Goal: Task Accomplishment & Management: Complete application form

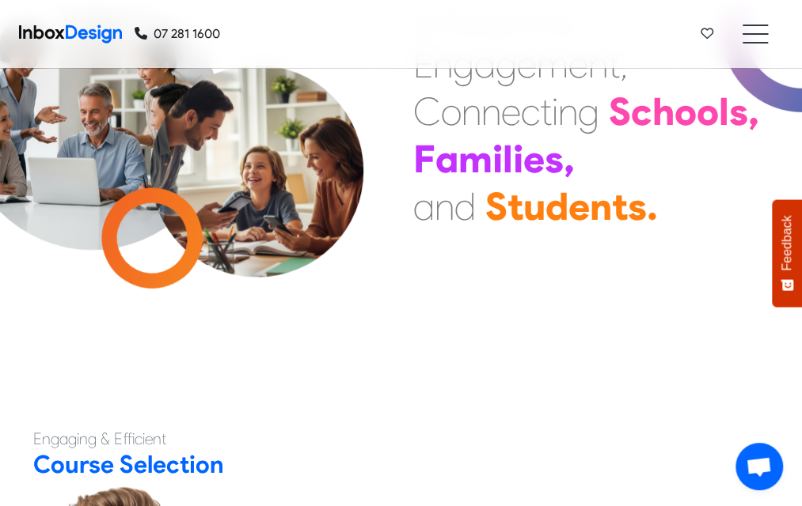
scroll to position [119, 0]
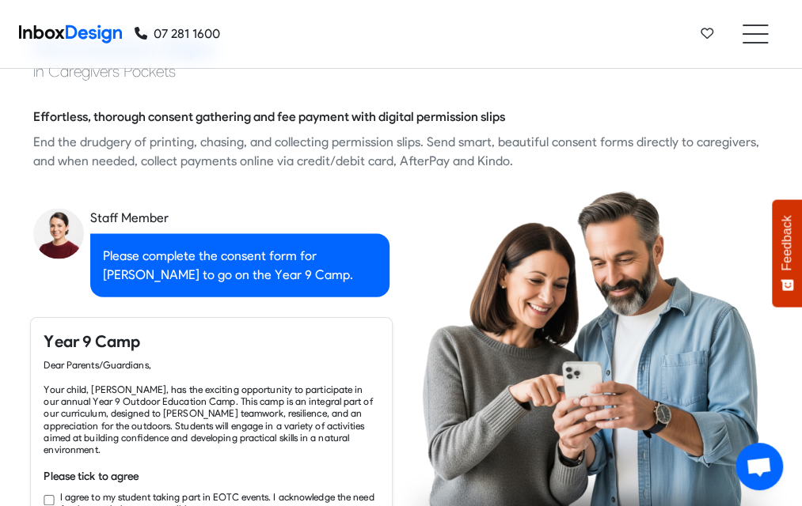
checkbox input "true"
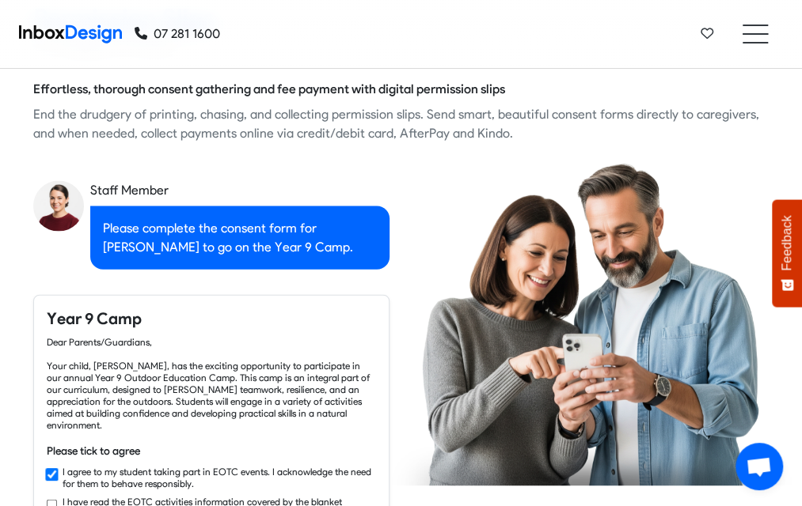
checkbox input "true"
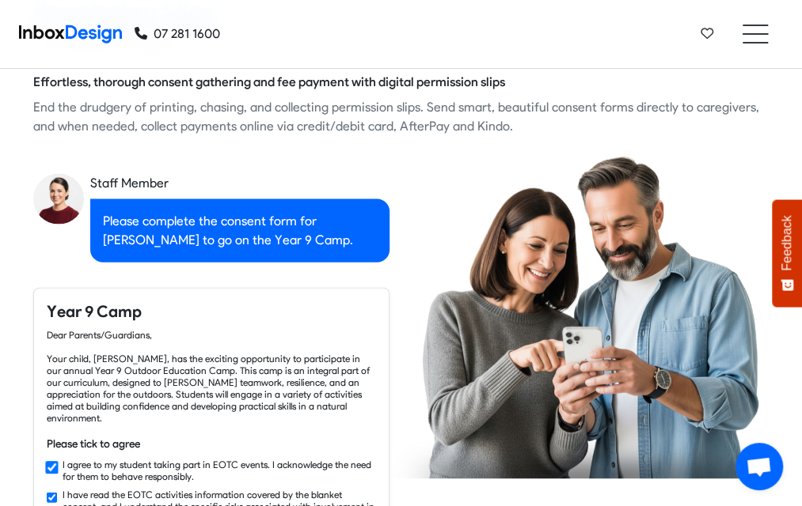
checkbox input "true"
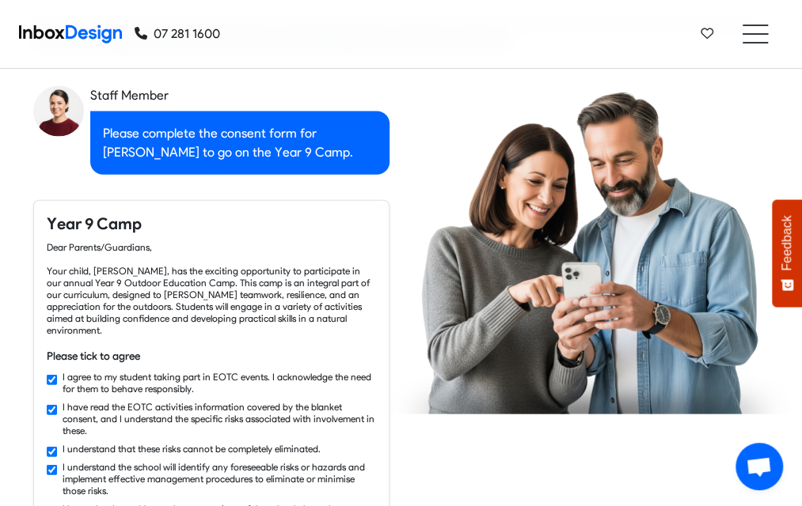
checkbox input "true"
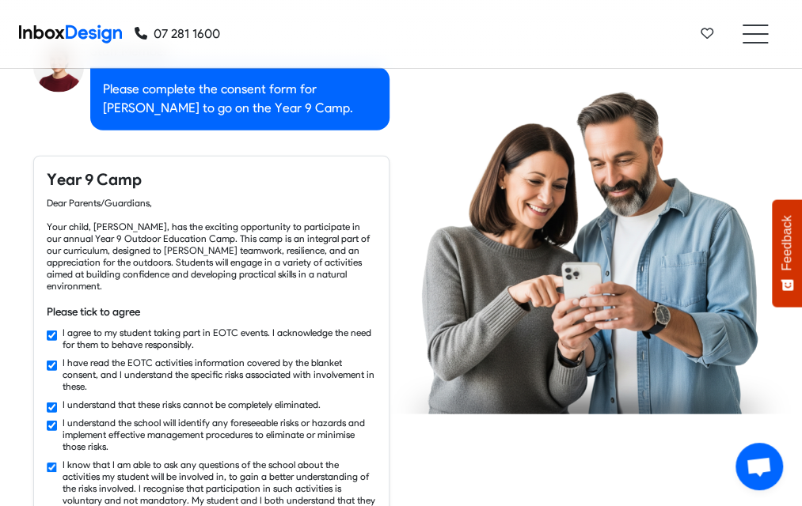
checkbox input "true"
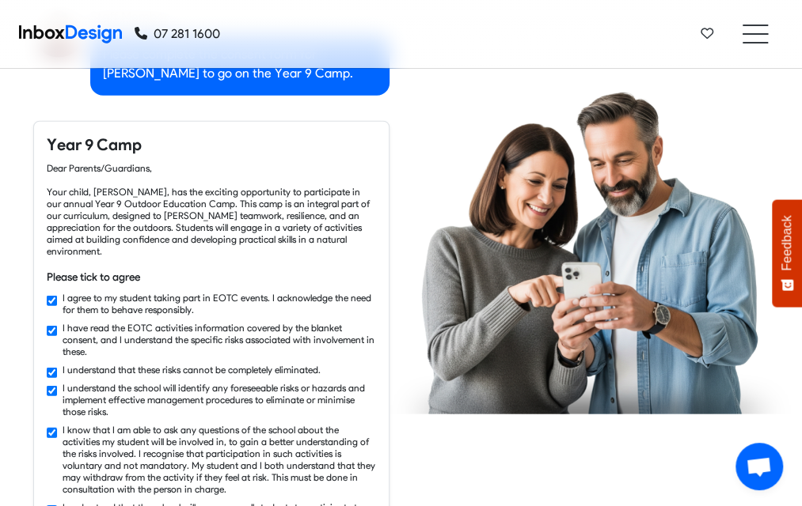
checkbox input "true"
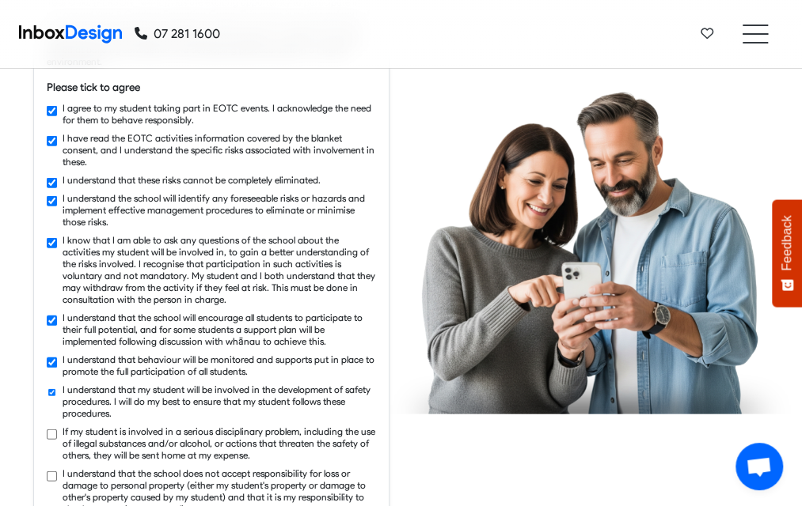
checkbox input "true"
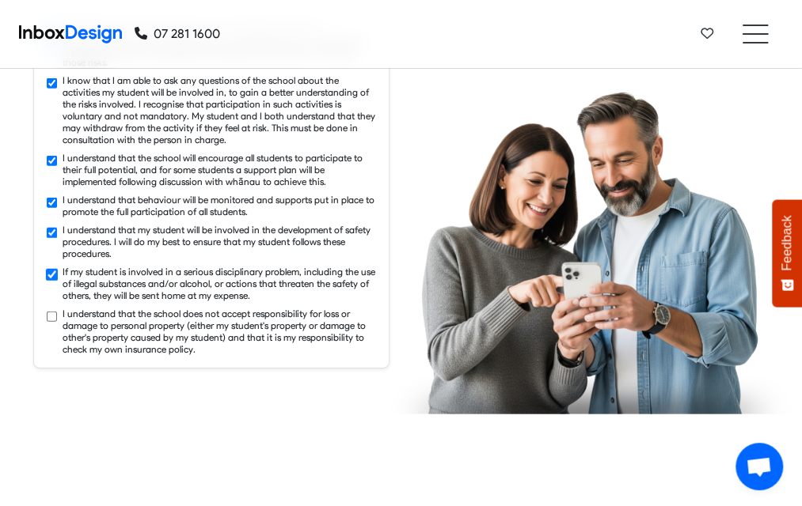
checkbox input "true"
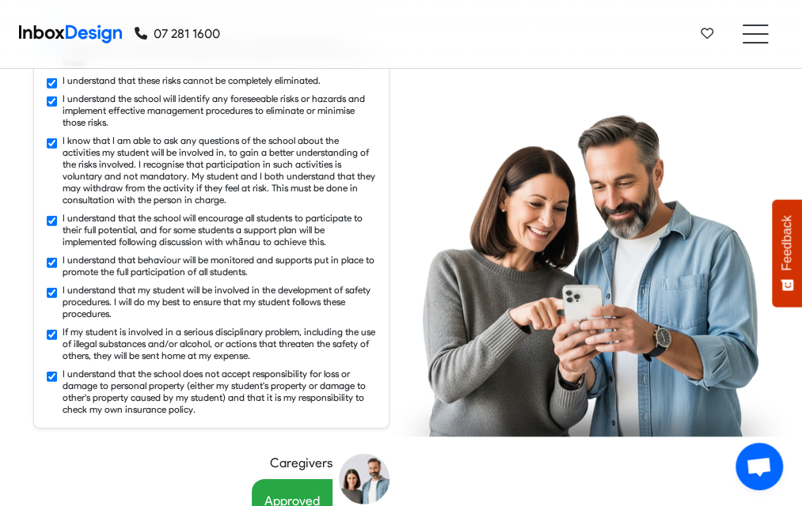
scroll to position [1695, 0]
